Goal: Transaction & Acquisition: Purchase product/service

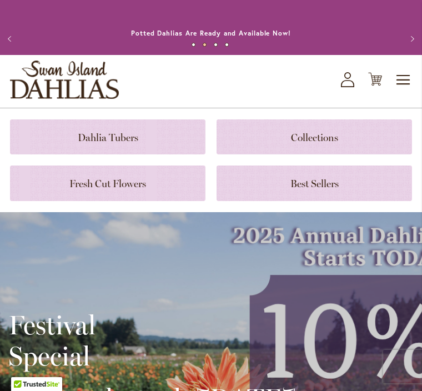
click at [372, 86] on icon at bounding box center [375, 79] width 14 height 13
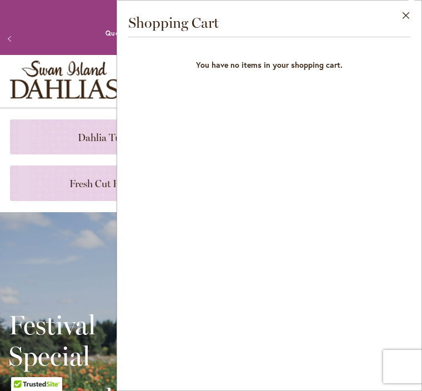
click at [399, 24] on button "Close" at bounding box center [406, 18] width 31 height 35
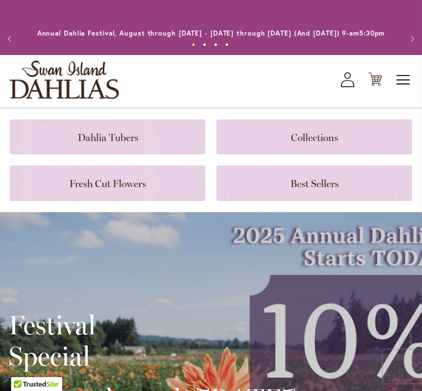
click at [354, 87] on icon at bounding box center [347, 83] width 13 height 7
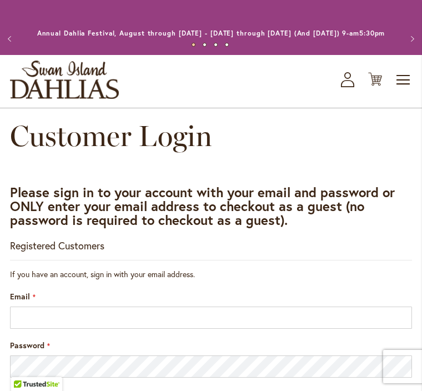
scroll to position [207, 0]
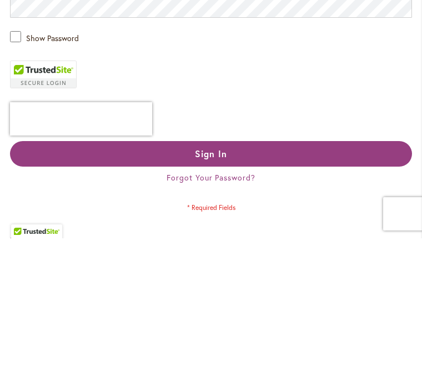
click at [106, 122] on input "**********" at bounding box center [211, 110] width 402 height 22
type input "**********"
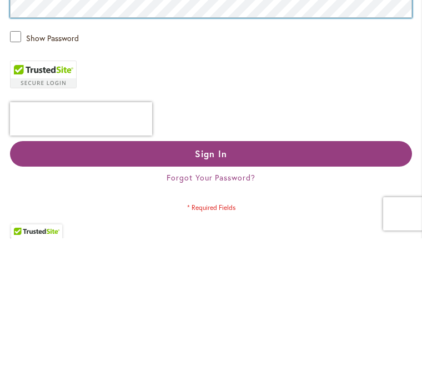
scroll to position [52, 0]
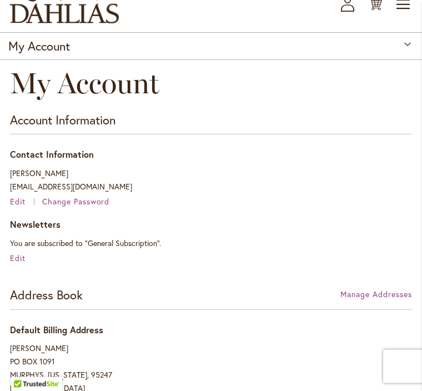
scroll to position [76, 0]
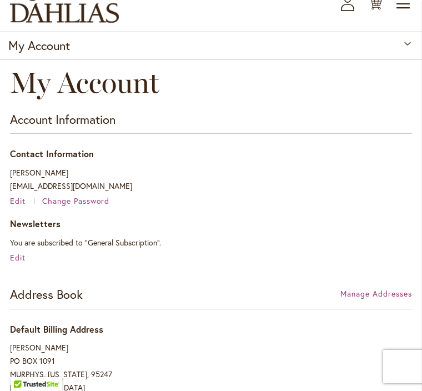
click at [375, 10] on icon "Cart .cls-1 { fill: #231f20; }" at bounding box center [375, 3] width 14 height 14
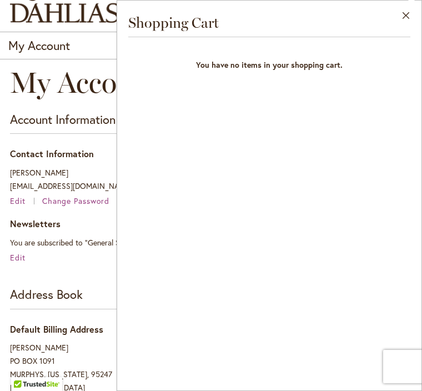
click at [414, 18] on button "Close" at bounding box center [406, 18] width 31 height 35
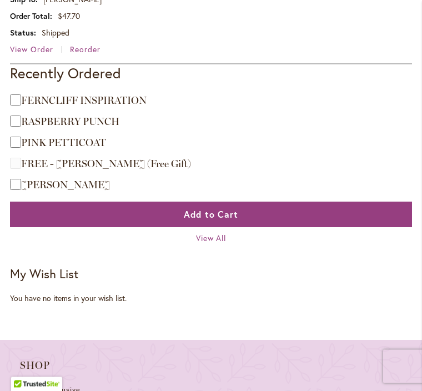
scroll to position [1151, 0]
click at [237, 220] on span "Add to Cart" at bounding box center [211, 214] width 55 height 12
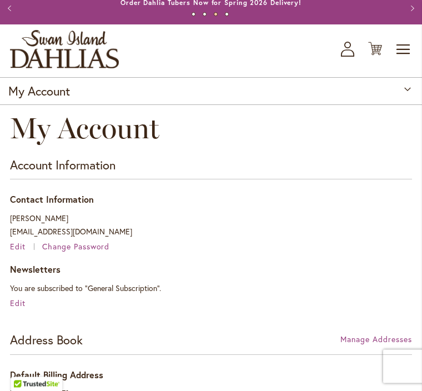
scroll to position [0, 0]
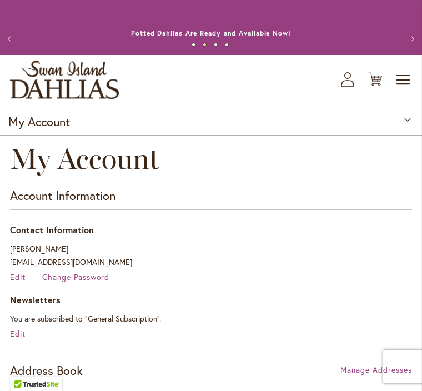
click at [379, 86] on icon at bounding box center [375, 79] width 14 height 13
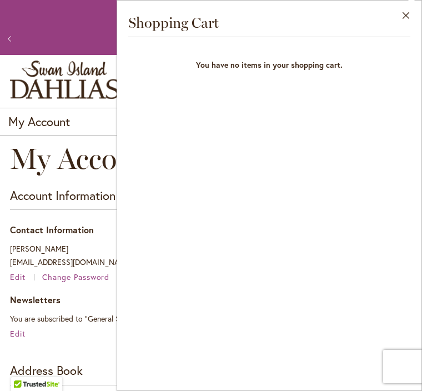
click at [93, 233] on div "Account Information Contact Information JANE MELENCHEK janem56@comcast.net Edit…" at bounding box center [211, 263] width 402 height 153
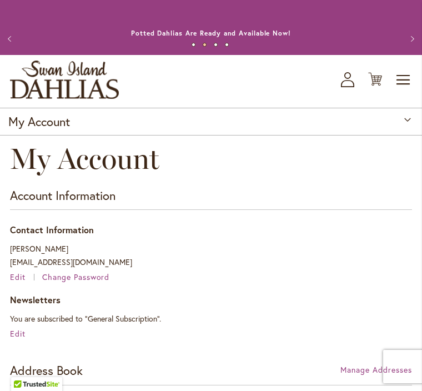
click at [350, 87] on icon "My Account" at bounding box center [347, 79] width 13 height 15
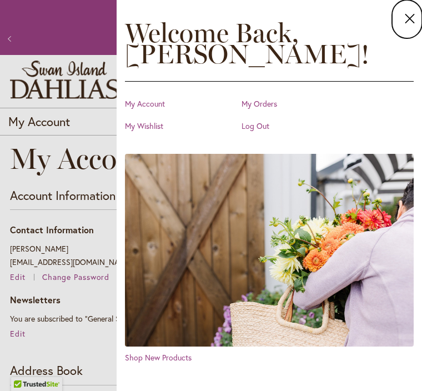
click at [117, 291] on dialog "Close Welcome Back, JANE ! My Account My Orders My Wishlist Log Out Shop New Pr…" at bounding box center [269, 195] width 305 height 391
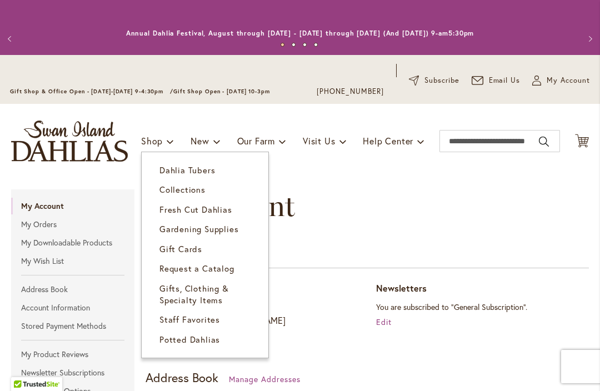
click at [210, 173] on span "Dahlia Tubers" at bounding box center [187, 169] width 56 height 11
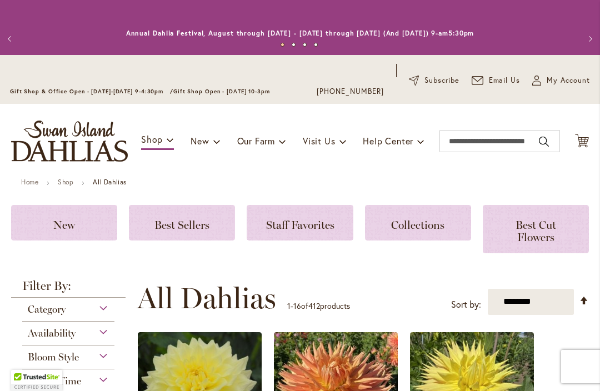
click at [197, 231] on span "Best Sellers" at bounding box center [181, 224] width 55 height 13
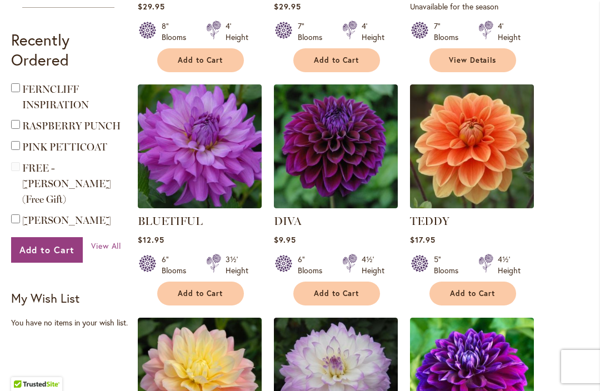
scroll to position [407, 0]
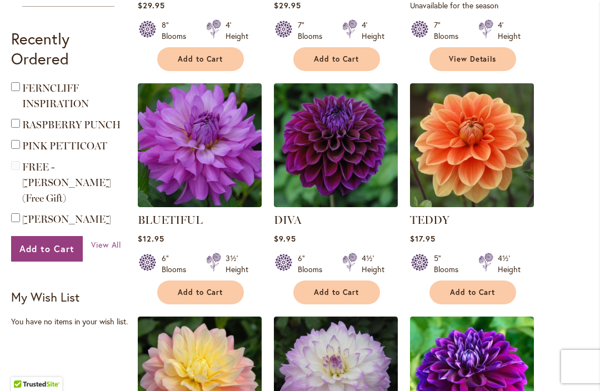
click at [219, 294] on span "Add to Cart" at bounding box center [201, 292] width 46 height 9
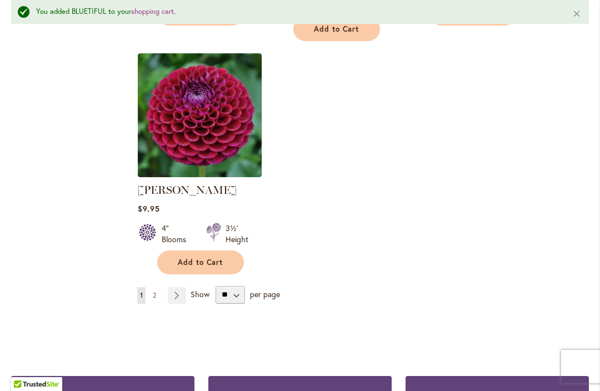
scroll to position [1433, 0]
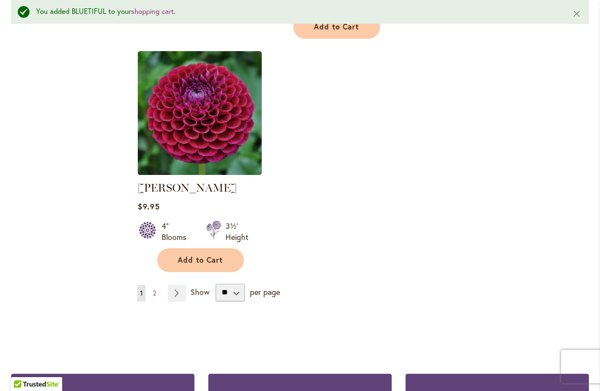
click at [178, 285] on link "Page Next" at bounding box center [177, 293] width 18 height 17
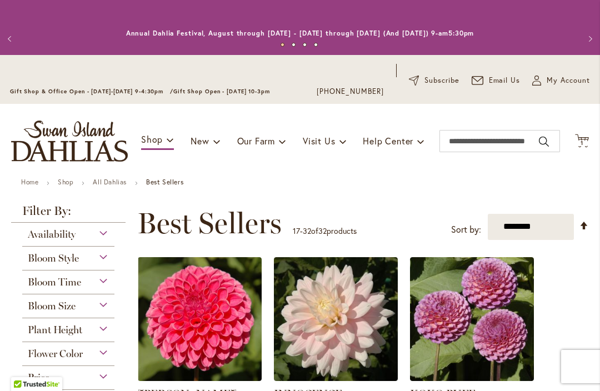
click at [572, 84] on span "My Account" at bounding box center [568, 80] width 43 height 11
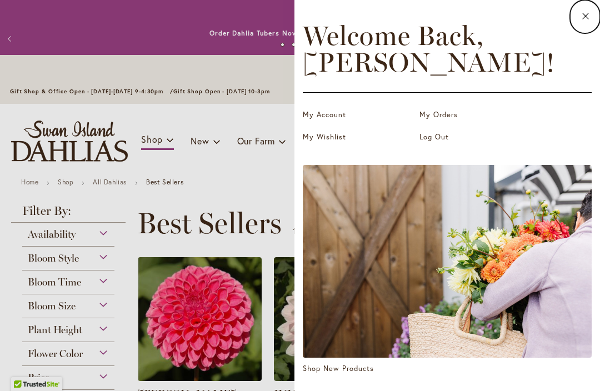
click at [592, 22] on button "Close" at bounding box center [585, 16] width 30 height 33
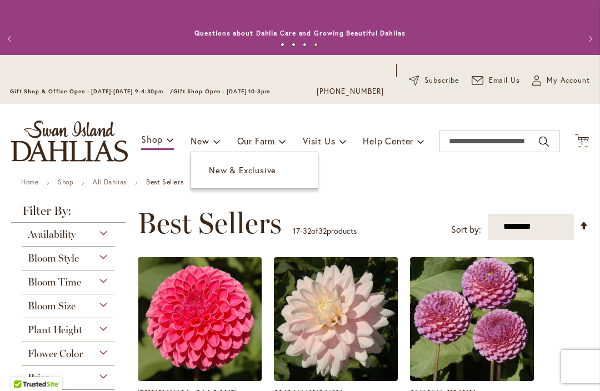
click at [260, 179] on link "New & Exclusive" at bounding box center [254, 170] width 127 height 19
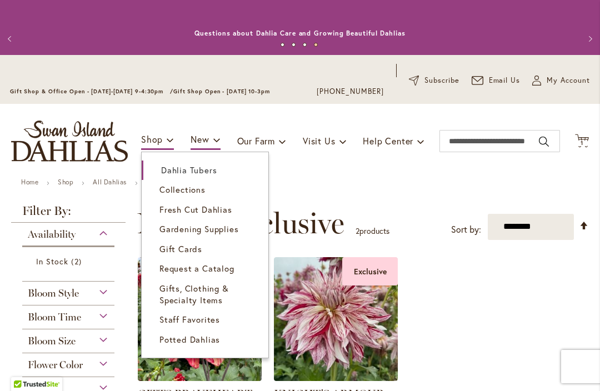
click at [202, 173] on span "Dahlia Tubers" at bounding box center [189, 169] width 56 height 11
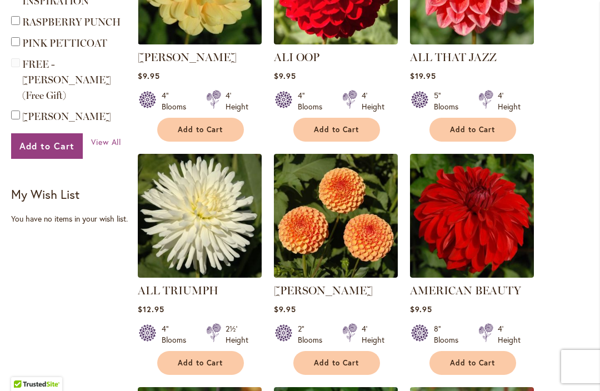
scroll to position [645, 0]
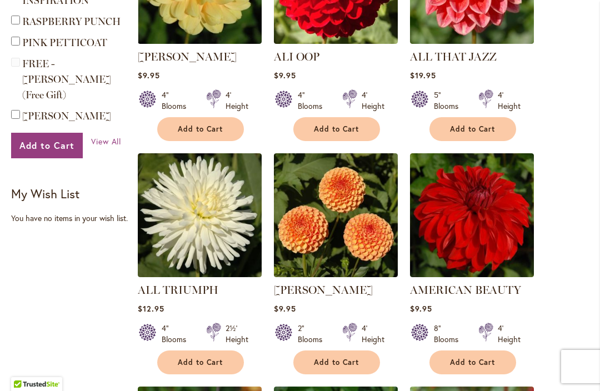
click at [480, 222] on img at bounding box center [472, 215] width 124 height 124
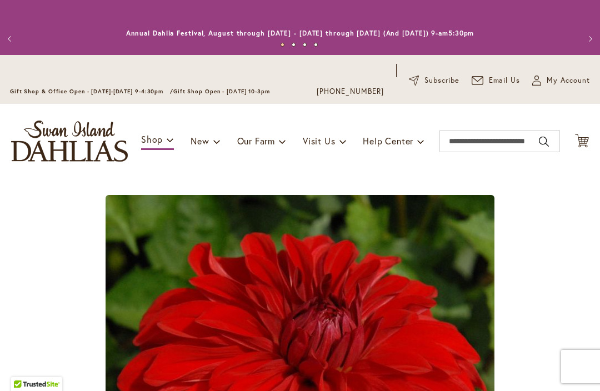
type input "****"
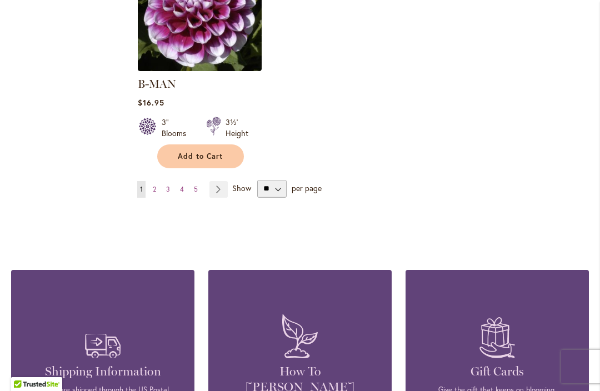
scroll to position [1569, 0]
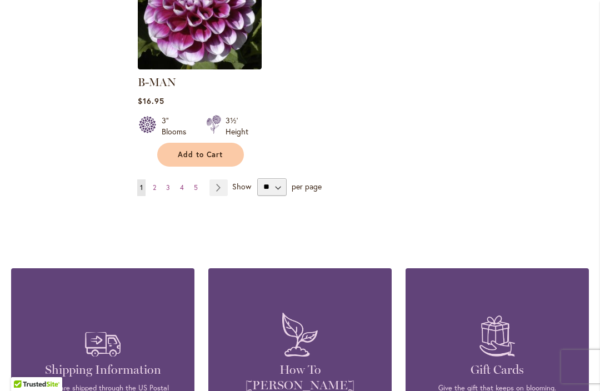
click at [165, 179] on link "Page 3" at bounding box center [167, 187] width 9 height 17
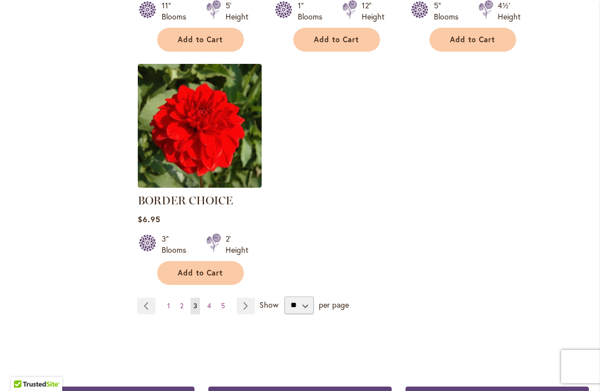
scroll to position [1437, 0]
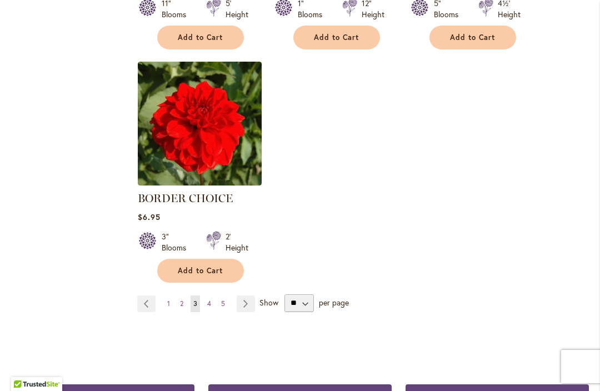
click at [212, 298] on link "Page 4" at bounding box center [208, 303] width 9 height 17
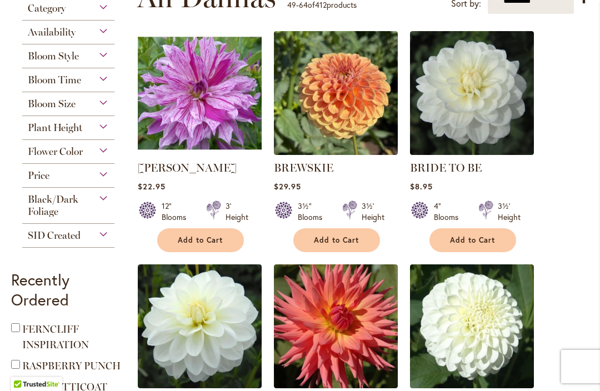
scroll to position [301, 0]
click at [478, 241] on span "Add to Cart" at bounding box center [473, 240] width 46 height 9
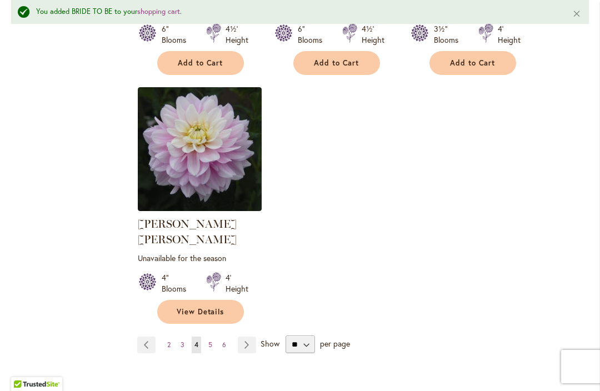
scroll to position [1458, 0]
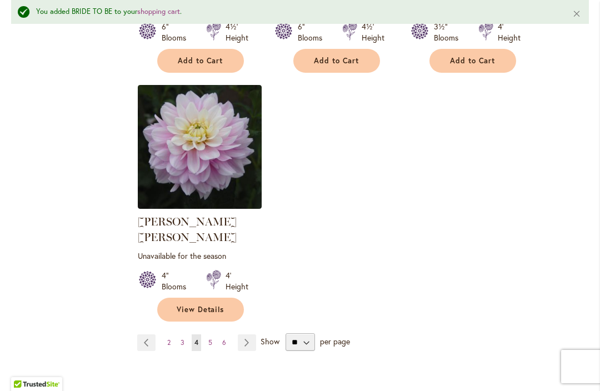
click at [214, 334] on link "Page 5" at bounding box center [210, 342] width 9 height 17
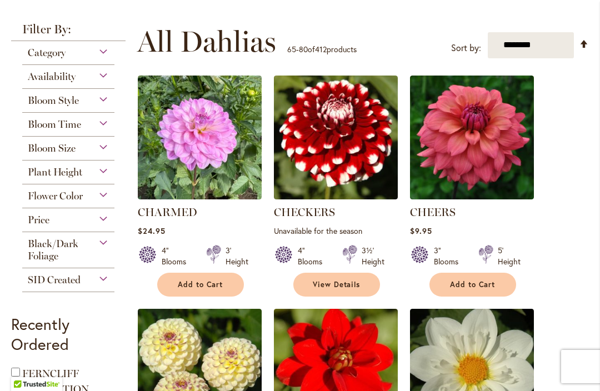
scroll to position [258, 0]
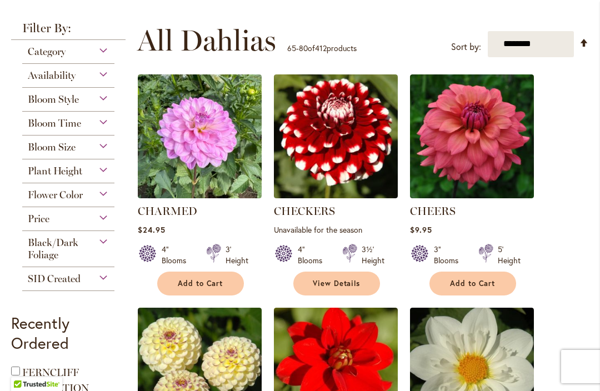
click at [522, 333] on img at bounding box center [472, 370] width 124 height 124
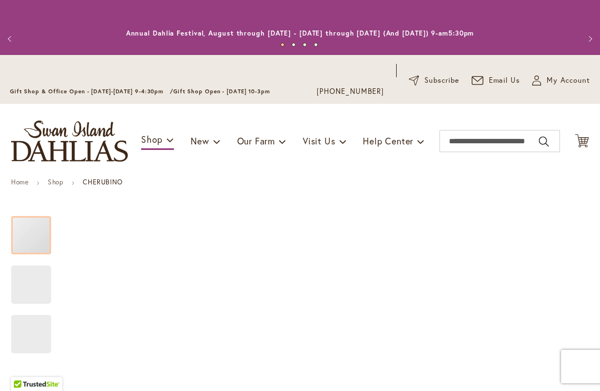
type input "****"
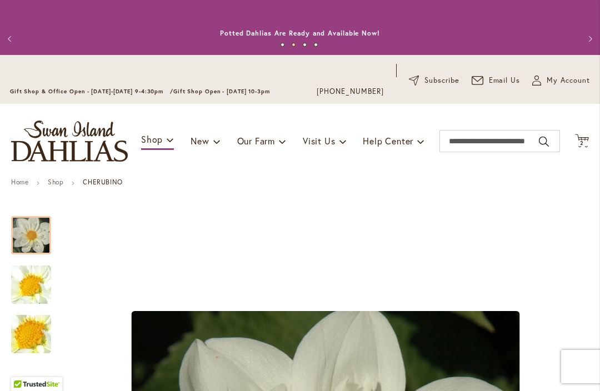
click at [7, 41] on button "Previous" at bounding box center [11, 39] width 22 height 22
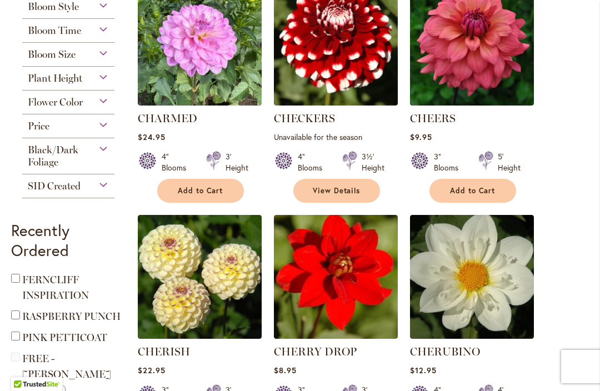
scroll to position [351, 0]
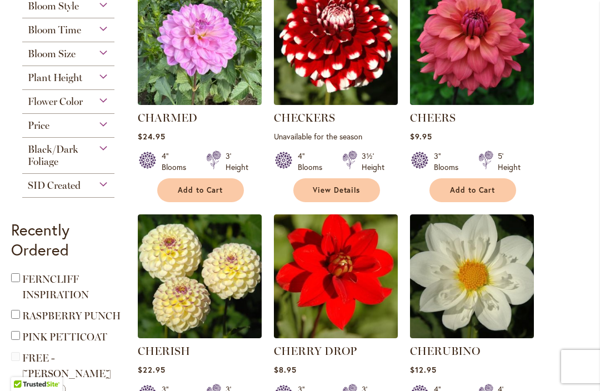
click at [478, 188] on span "Add to Cart" at bounding box center [473, 190] width 46 height 9
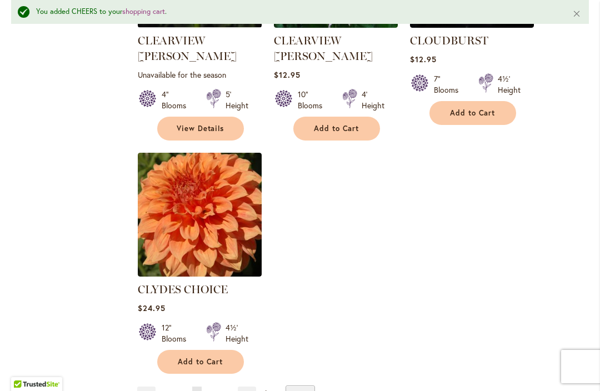
scroll to position [1406, 0]
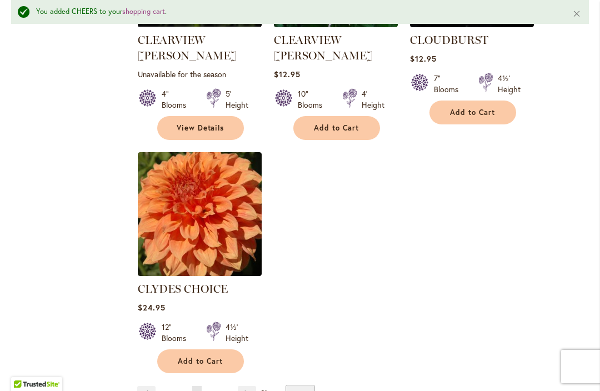
click at [213, 386] on link "Page 6" at bounding box center [210, 394] width 9 height 17
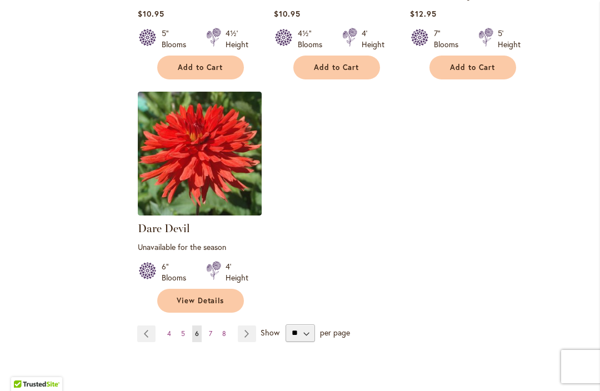
scroll to position [1450, 0]
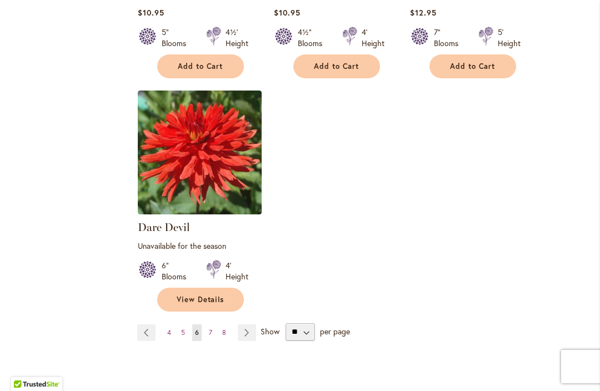
click at [214, 324] on link "Page 7" at bounding box center [210, 332] width 9 height 17
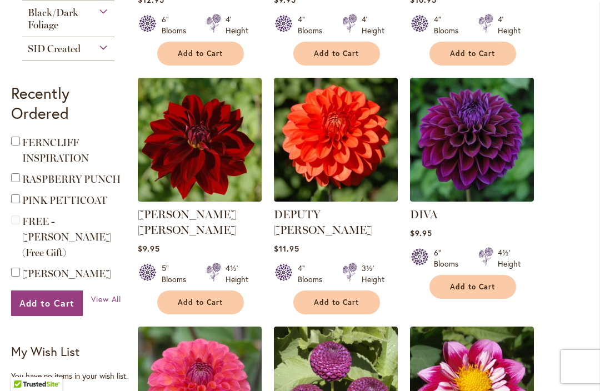
scroll to position [489, 0]
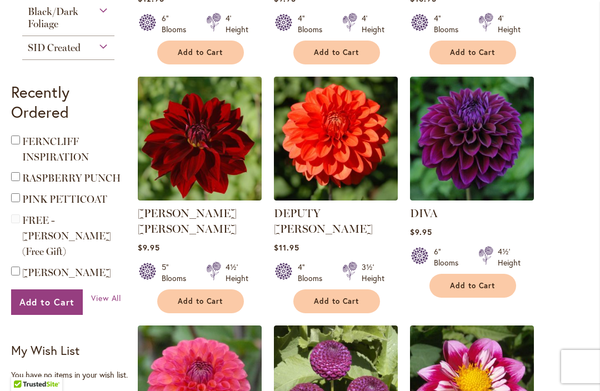
click at [485, 284] on span "Add to Cart" at bounding box center [473, 285] width 46 height 9
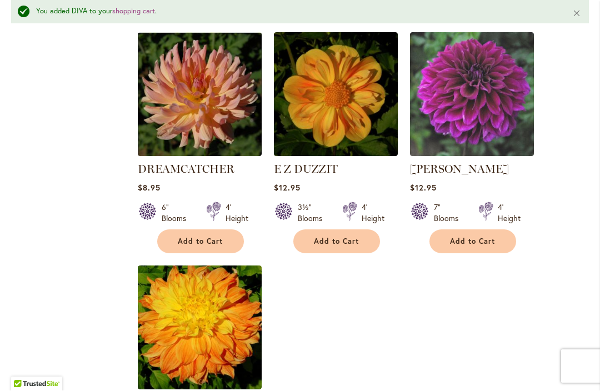
scroll to position [1268, 0]
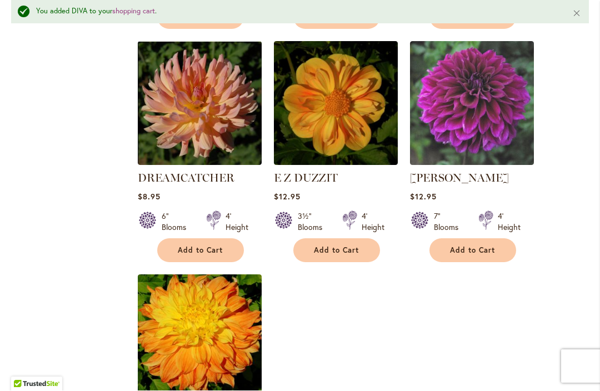
click at [222, 240] on button "Add to Cart" at bounding box center [200, 251] width 87 height 24
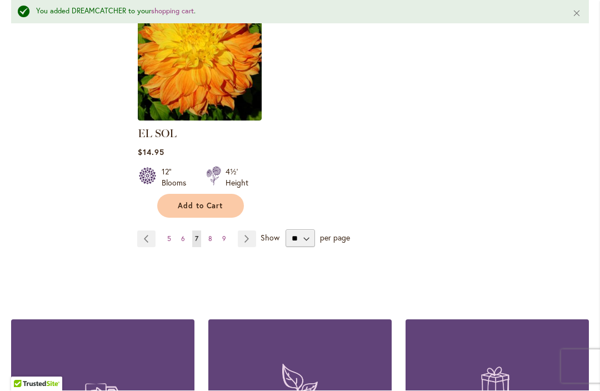
scroll to position [1546, 0]
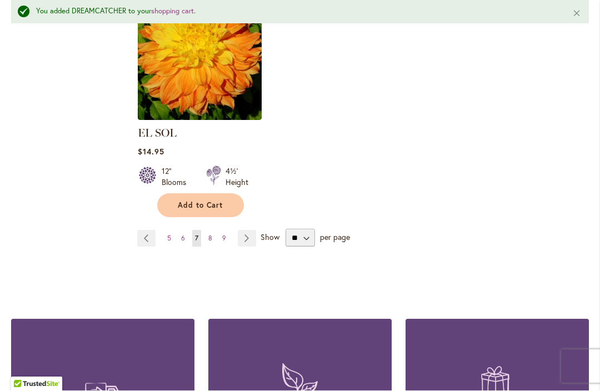
click at [244, 231] on link "Page Next" at bounding box center [247, 239] width 18 height 17
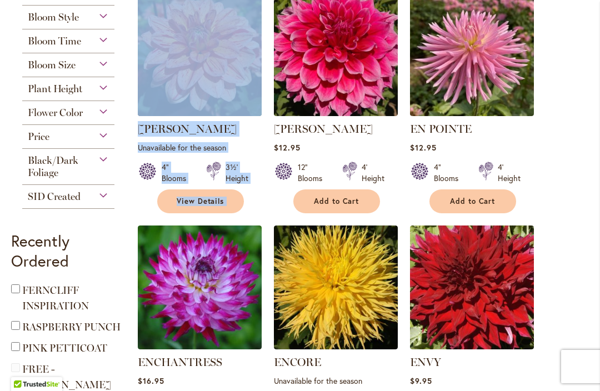
scroll to position [341, 0]
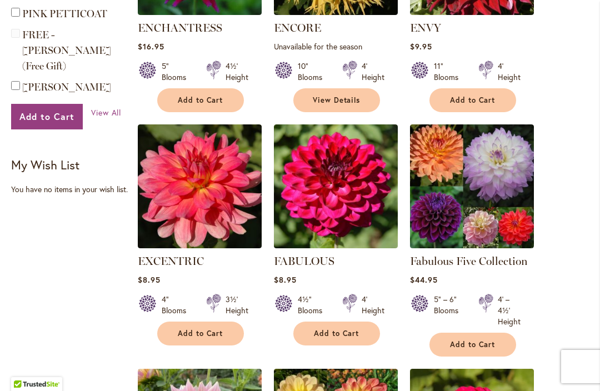
scroll to position [675, 0]
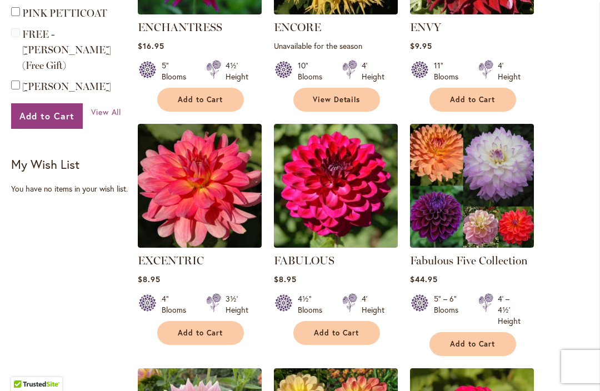
click at [479, 194] on img at bounding box center [472, 186] width 124 height 124
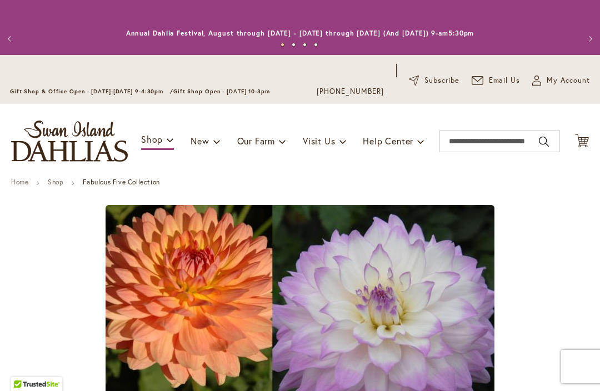
type input "****"
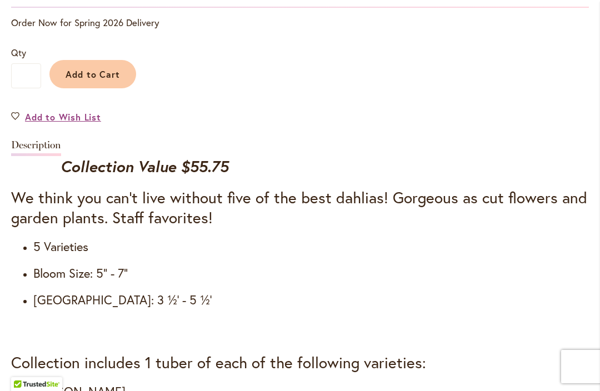
scroll to position [904, 0]
click at [342, 341] on h3 "Detailed Product Info" at bounding box center [300, 331] width 578 height 20
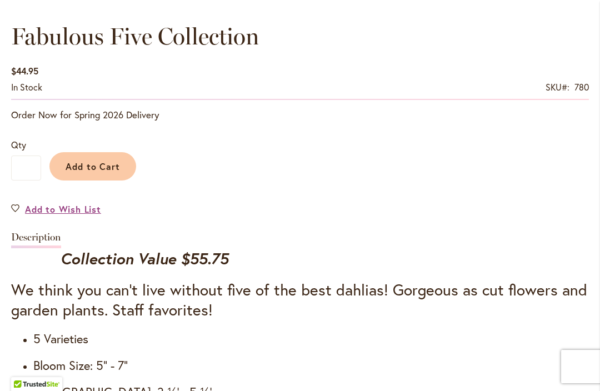
scroll to position [809, 0]
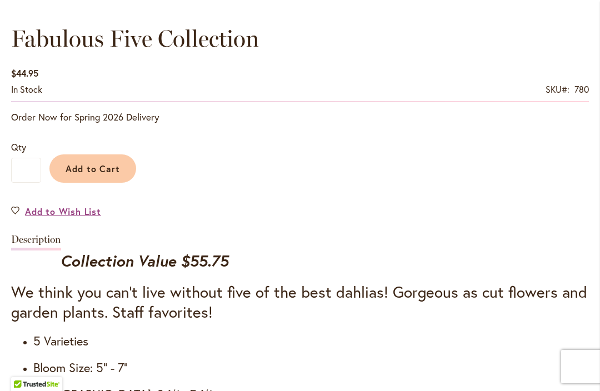
click at [90, 170] on span "Add to Cart" at bounding box center [93, 169] width 55 height 12
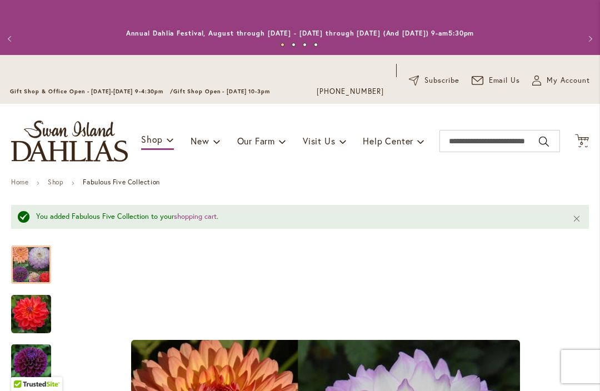
scroll to position [0, 0]
click at [583, 143] on span "6" at bounding box center [582, 142] width 4 height 7
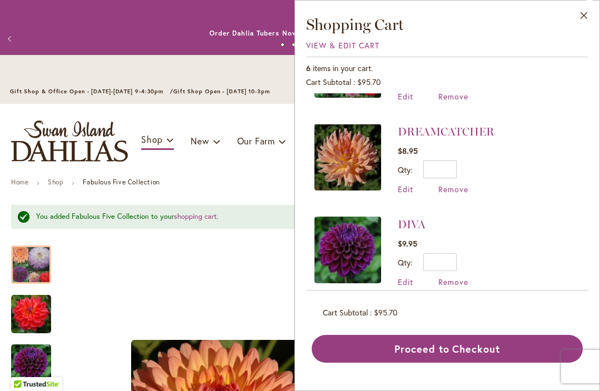
scroll to position [71, 0]
click at [453, 284] on span "Remove" at bounding box center [453, 281] width 30 height 11
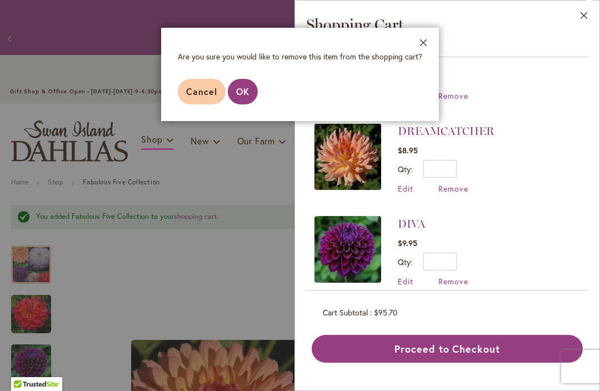
click at [245, 96] on span "OK" at bounding box center [242, 92] width 13 height 12
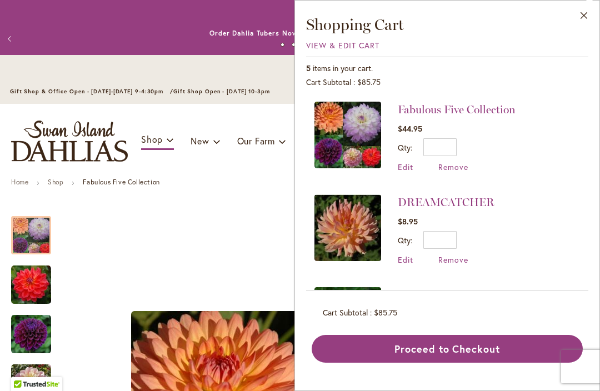
click at [580, 12] on button "Close" at bounding box center [584, 18] width 31 height 35
